Goal: Navigation & Orientation: Find specific page/section

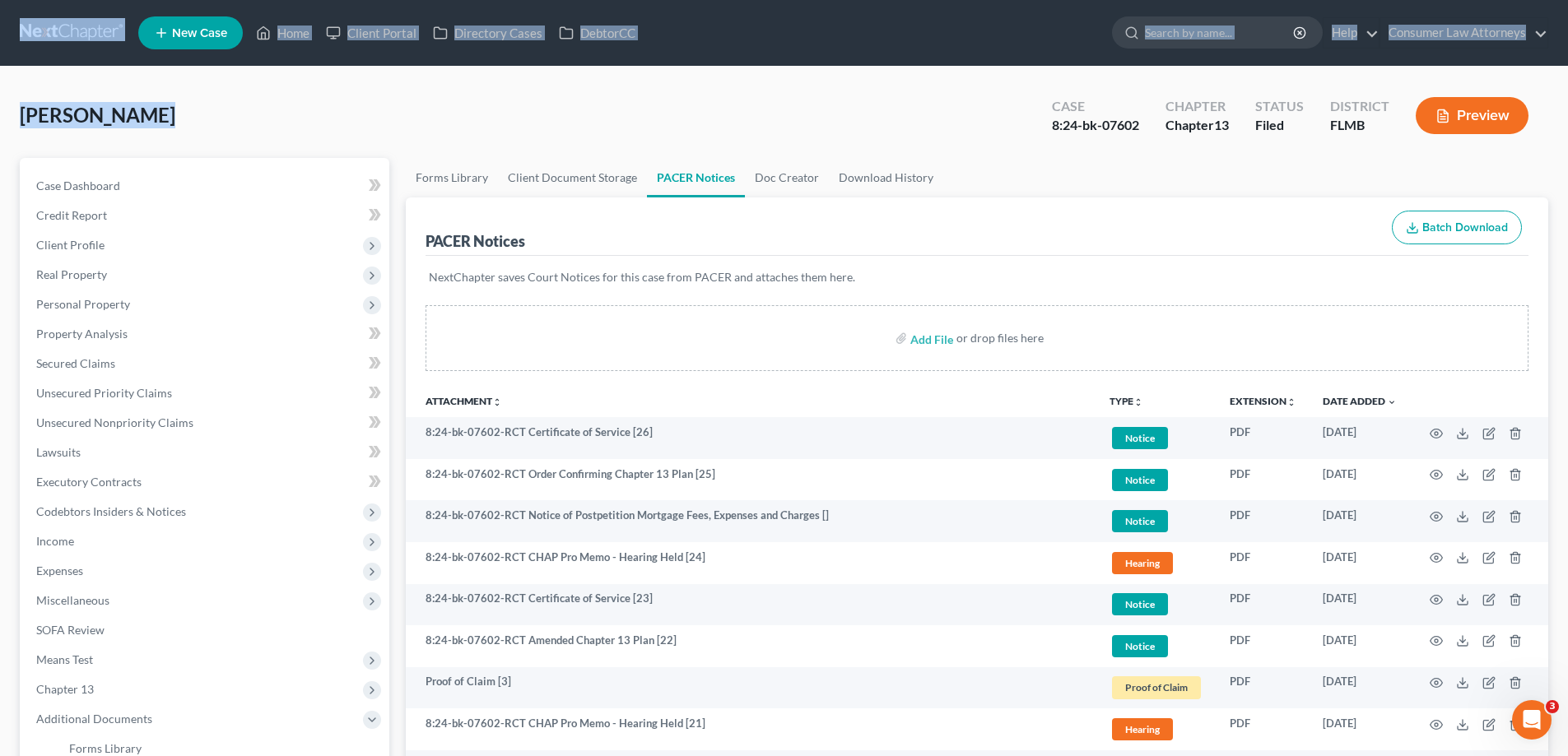
drag, startPoint x: 187, startPoint y: 119, endPoint x: 3, endPoint y: 11, distance: 213.4
click at [212, 119] on div "[PERSON_NAME] Upgraded Case 8:24-bk-07602 Chapter Chapter 13 Status Filed Distr…" at bounding box center [784, 121] width 1528 height 72
drag, startPoint x: 204, startPoint y: 118, endPoint x: 26, endPoint y: 21, distance: 202.7
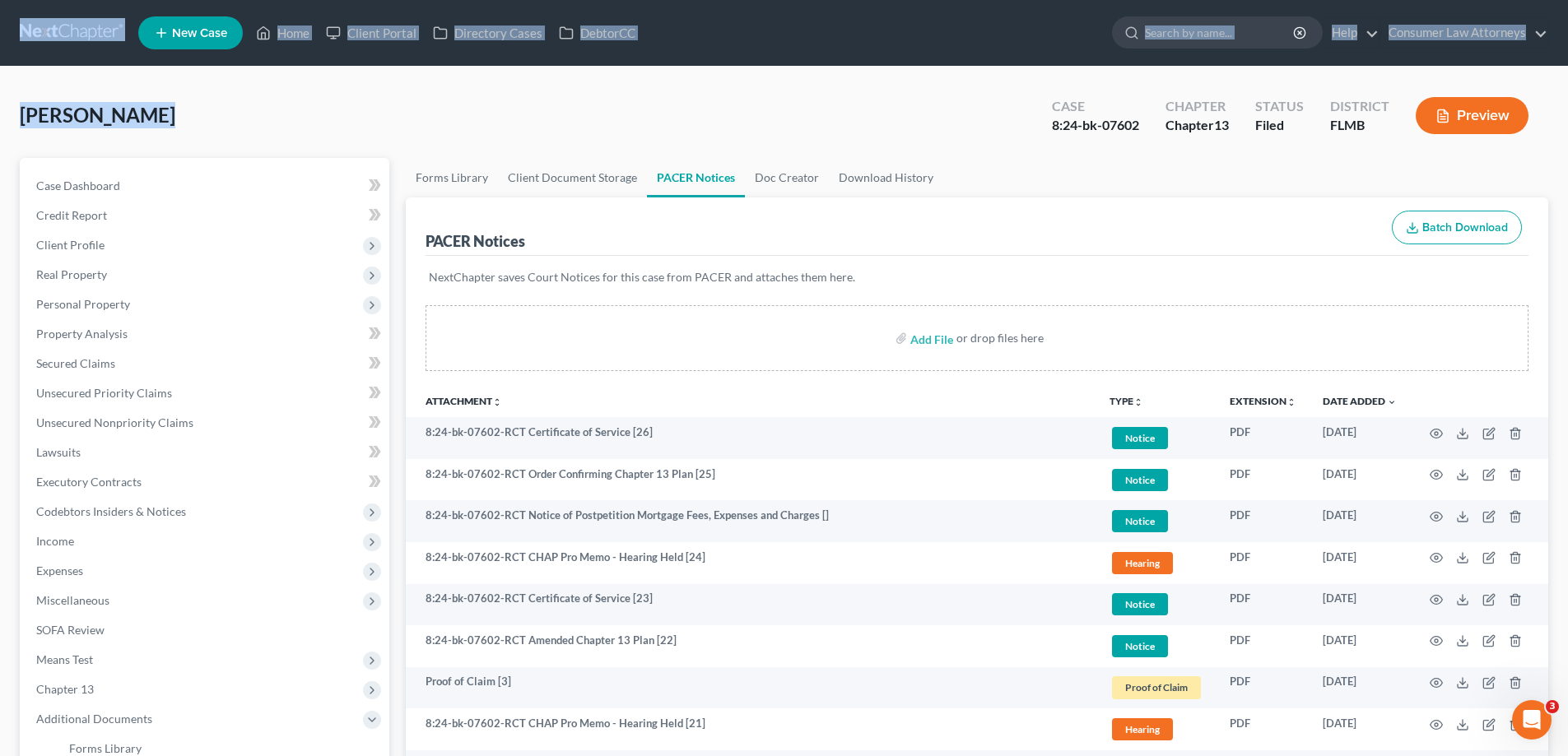
click at [275, 113] on div "[PERSON_NAME] Upgraded Case 8:24-bk-07602 Chapter Chapter 13 Status Filed Distr…" at bounding box center [784, 121] width 1528 height 72
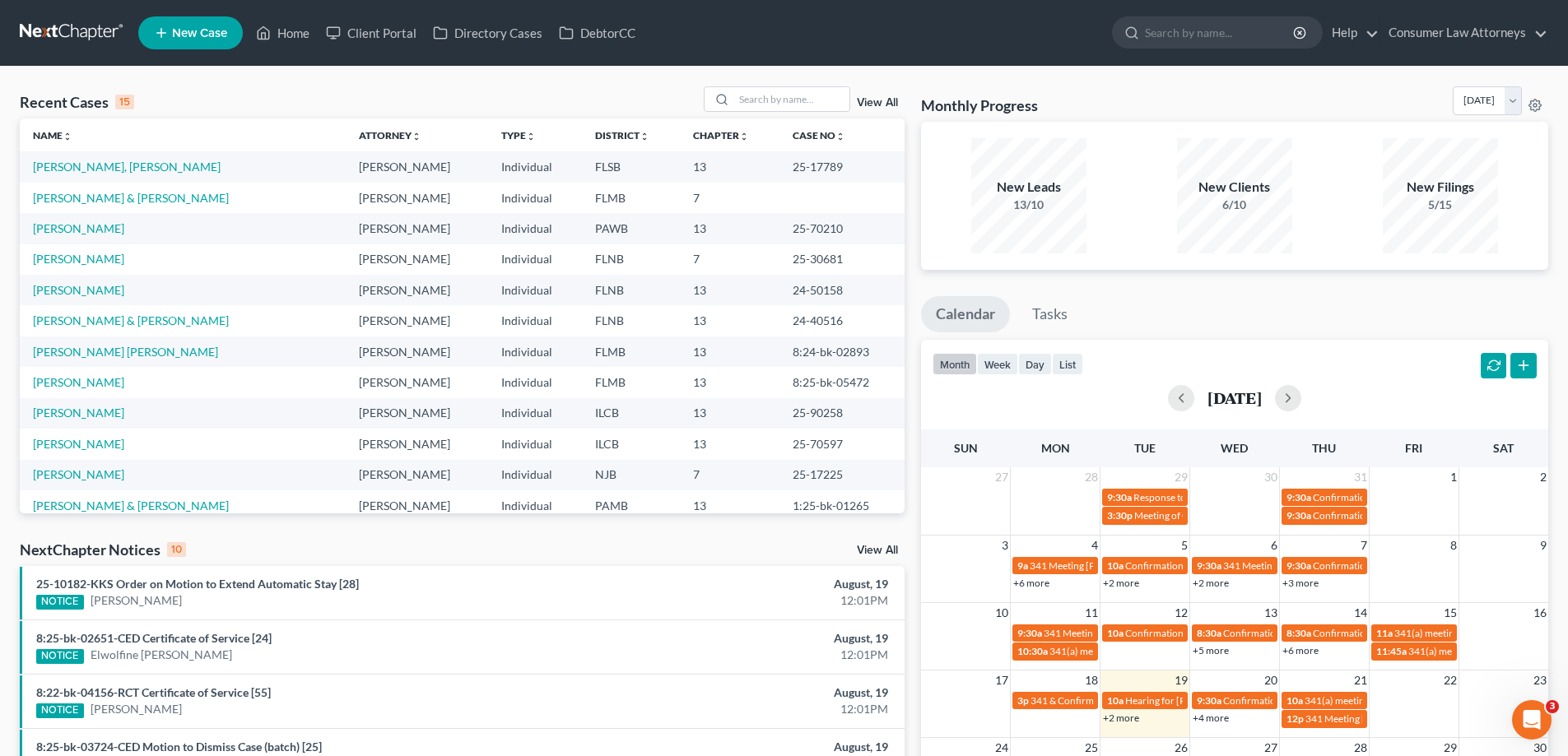
click at [1120, 717] on link "+2 more" at bounding box center [1121, 718] width 36 height 12
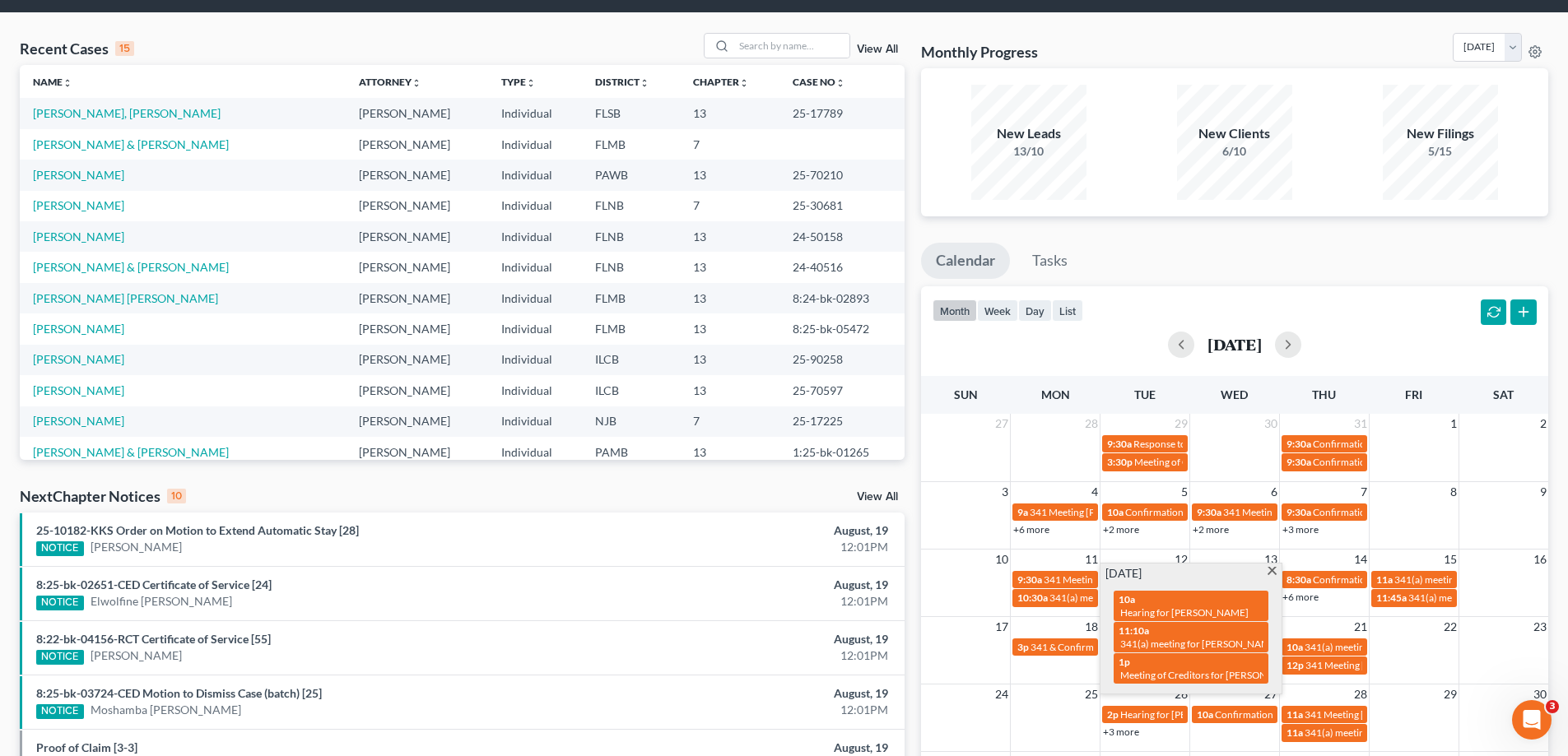
scroll to position [82, 0]
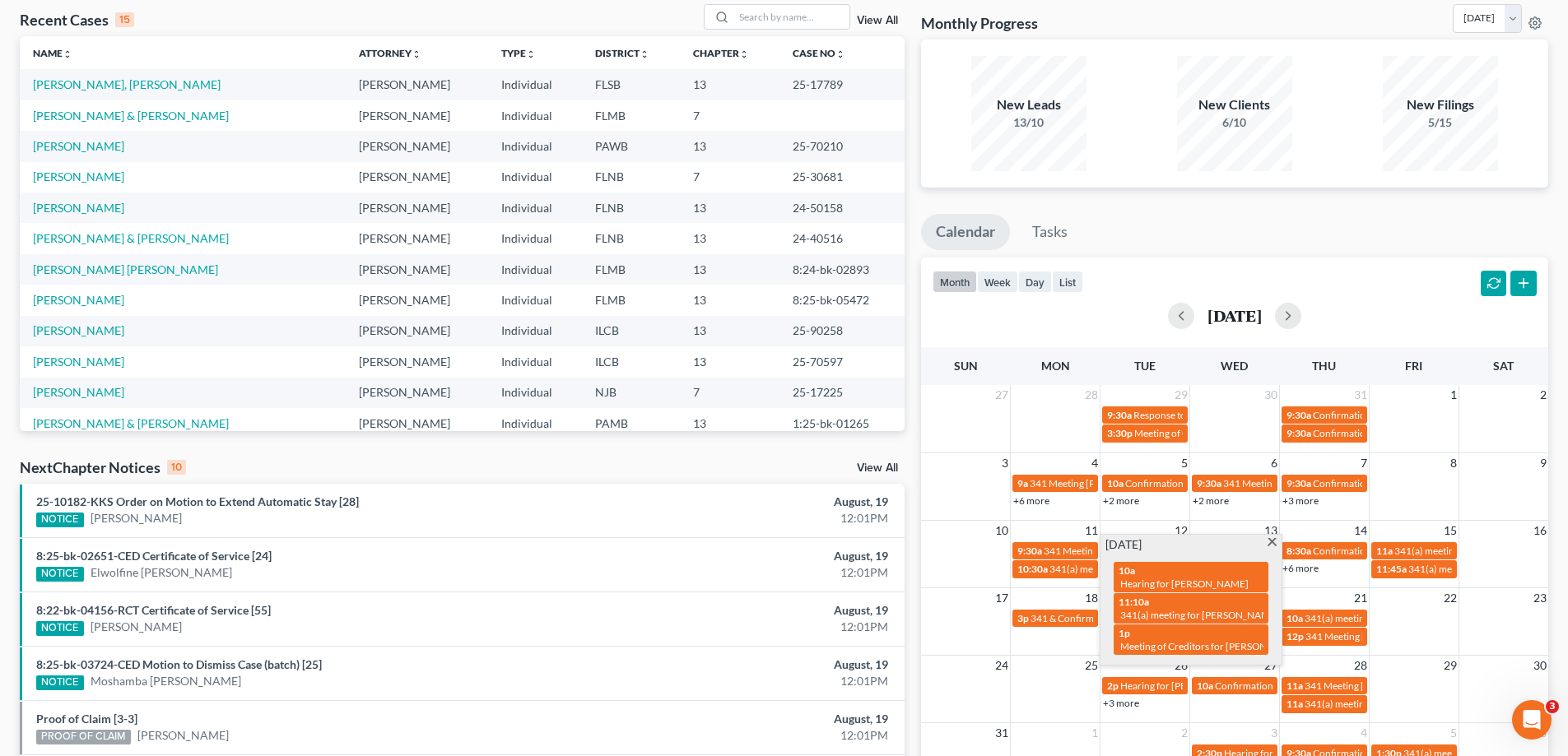
click at [1275, 543] on span at bounding box center [1272, 543] width 12 height 11
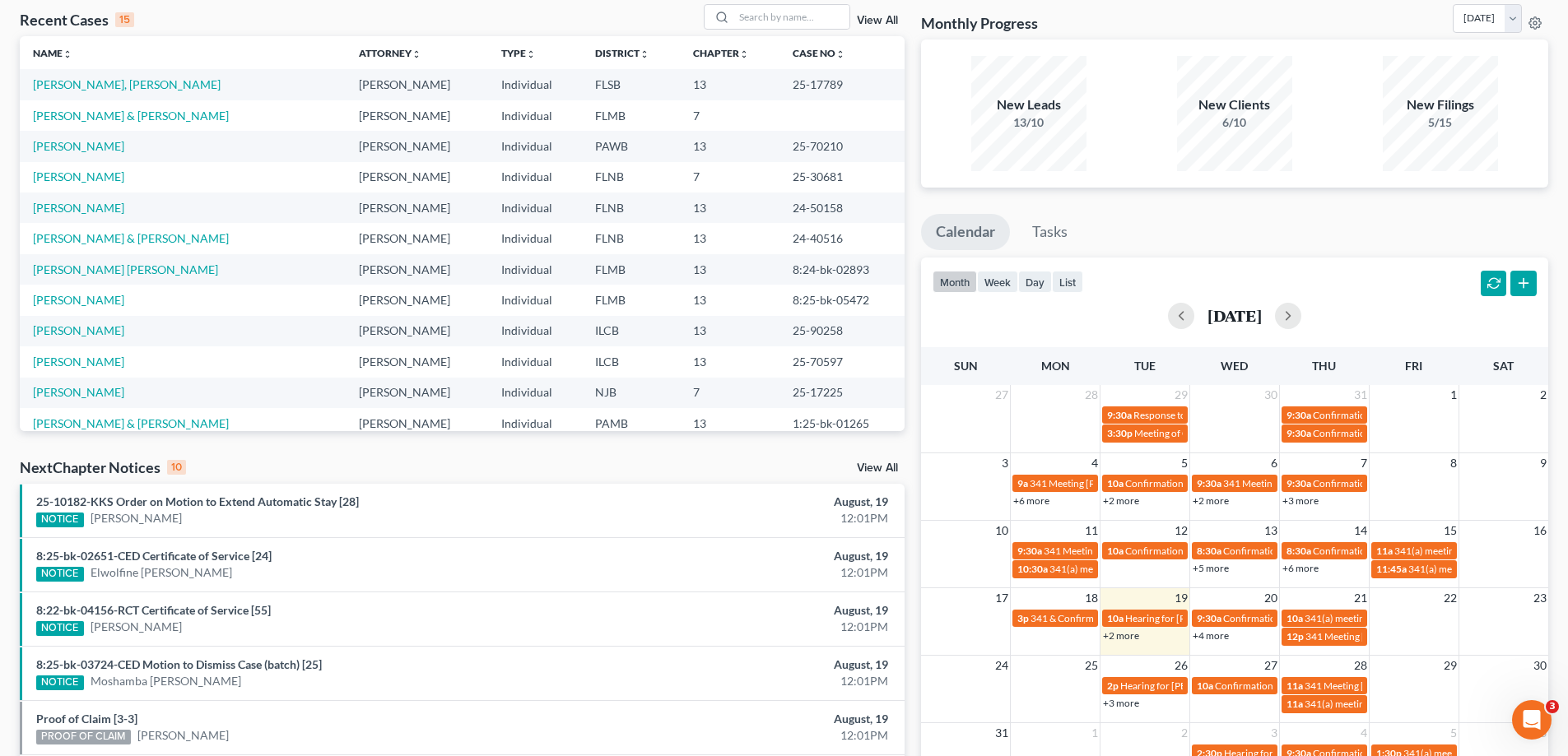
click at [1209, 634] on link "+4 more" at bounding box center [1211, 636] width 36 height 12
